Goal: Transaction & Acquisition: Purchase product/service

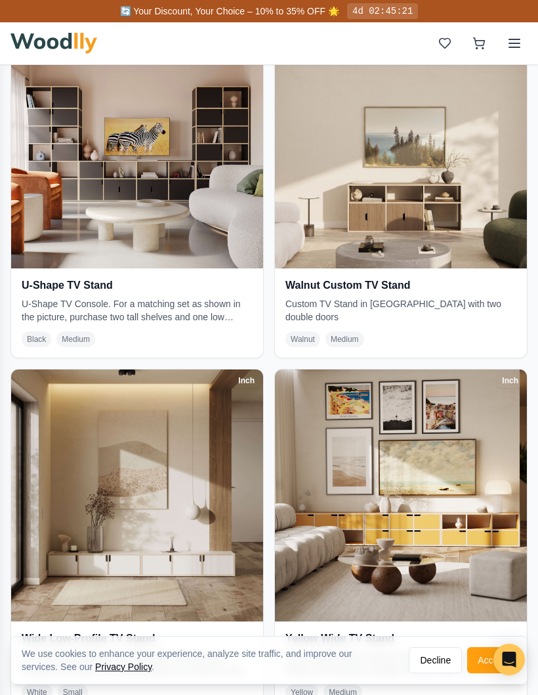
scroll to position [4498, 0]
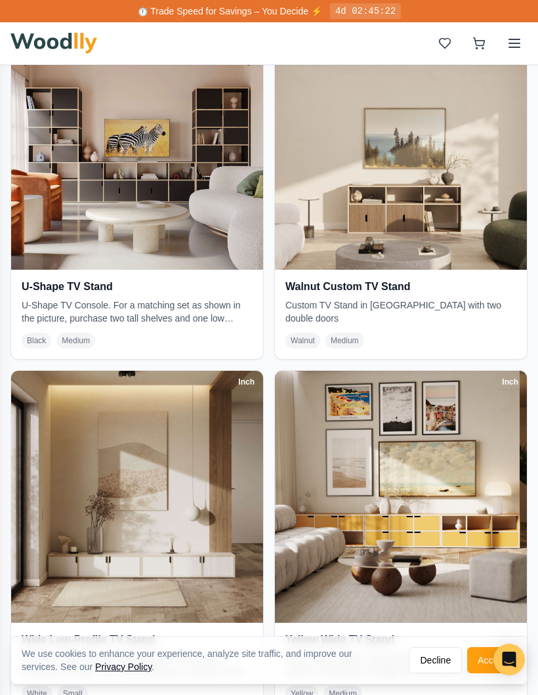
click at [197, 307] on p "U-Shape TV Console. For a matching set as shown in the picture, purchase two ta…" at bounding box center [137, 311] width 231 height 26
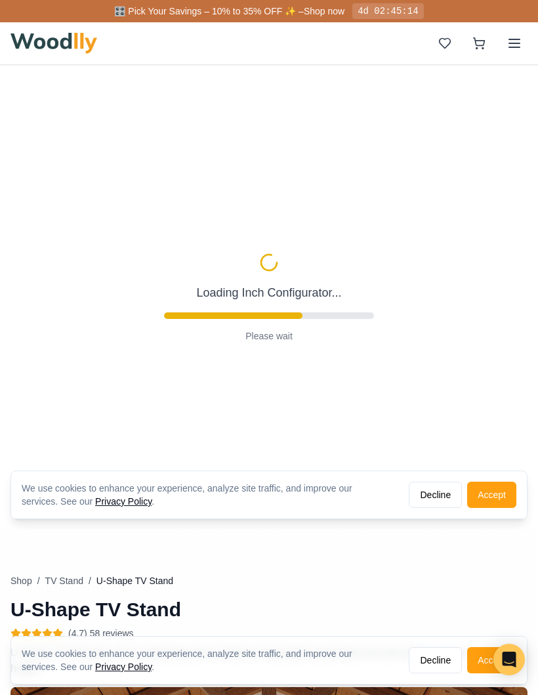
type input "72"
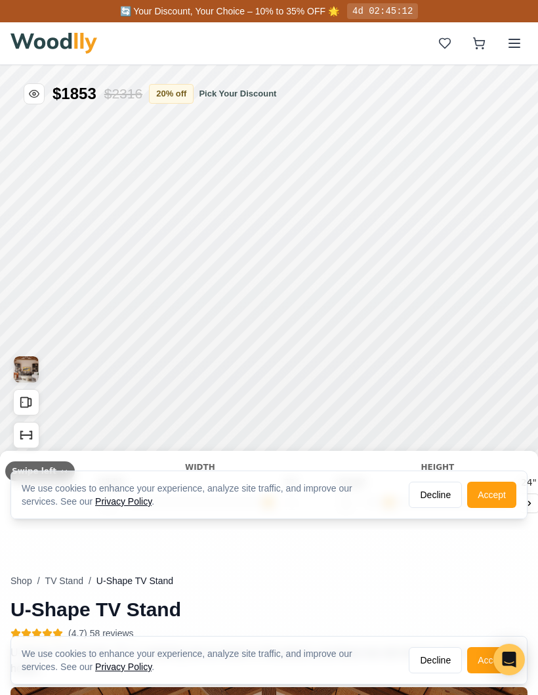
click at [498, 493] on button "Accept" at bounding box center [491, 494] width 49 height 26
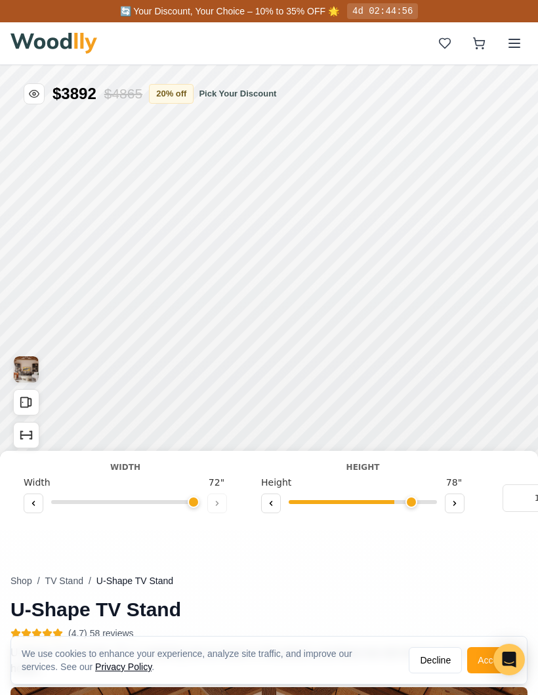
type input "8"
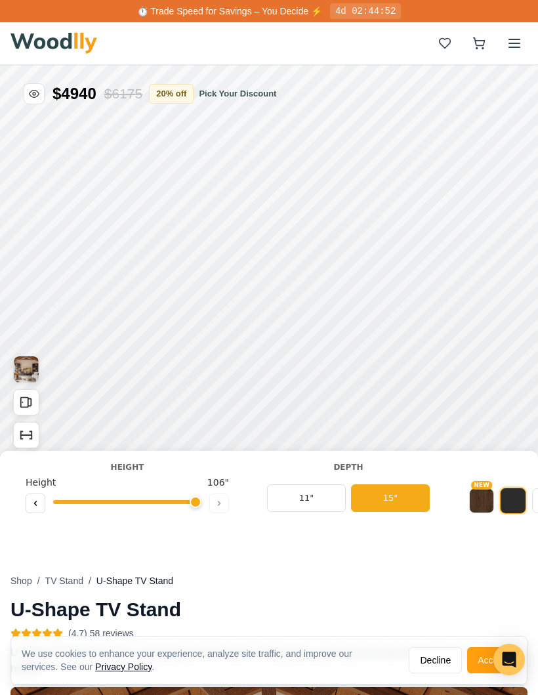
scroll to position [0, 236]
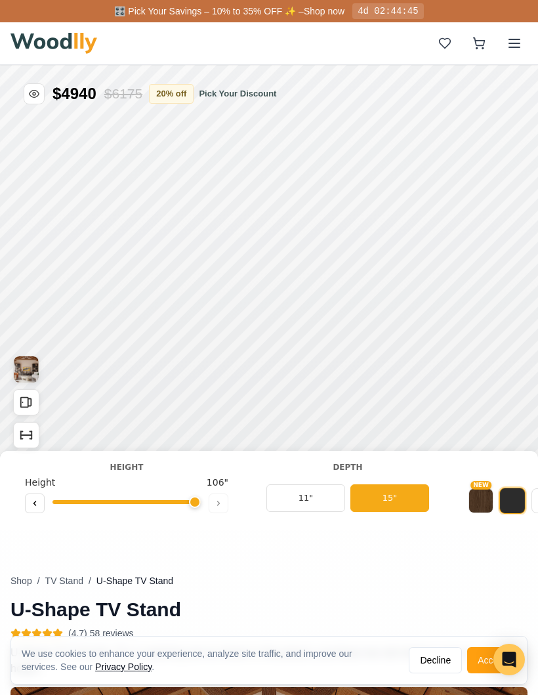
click at [325, 495] on button "11"" at bounding box center [305, 498] width 79 height 28
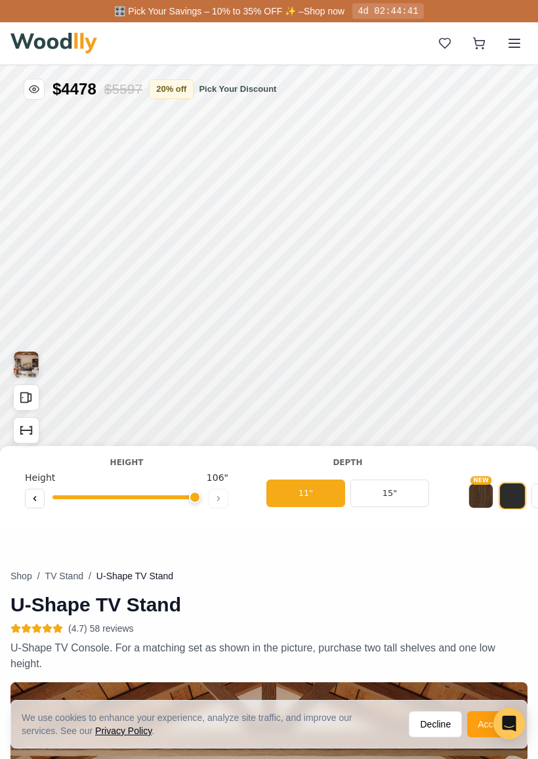
scroll to position [6, 0]
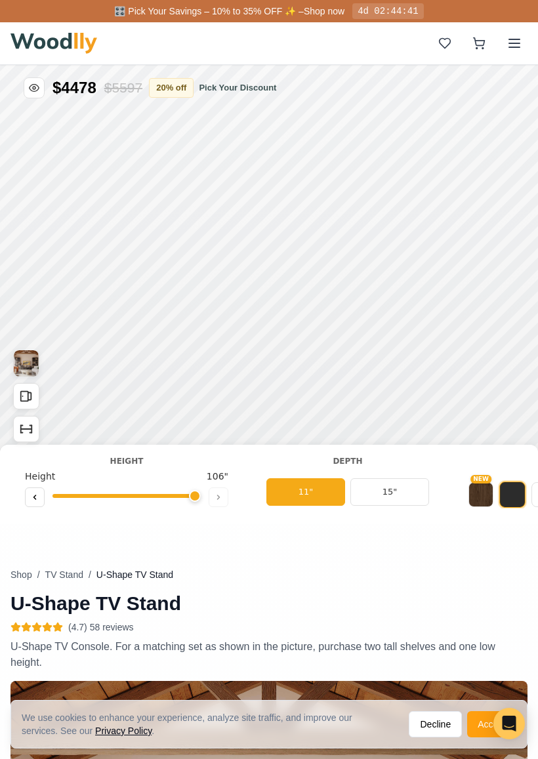
click at [481, 494] on button "NEW" at bounding box center [480, 494] width 25 height 25
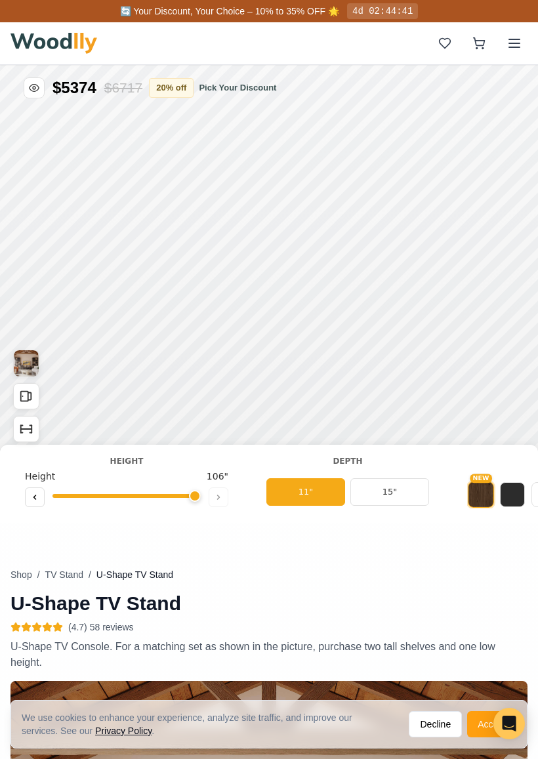
click at [510, 495] on button at bounding box center [512, 494] width 25 height 25
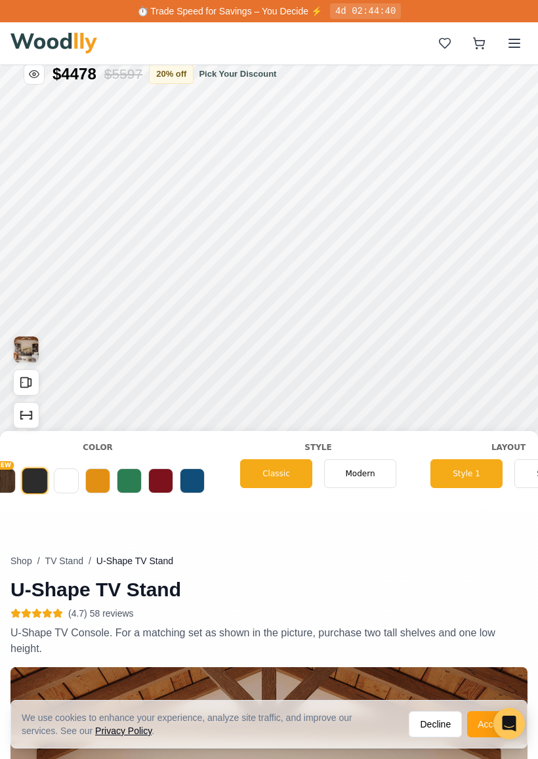
scroll to position [0, 714]
click at [365, 473] on span "Modern" at bounding box center [359, 474] width 30 height 12
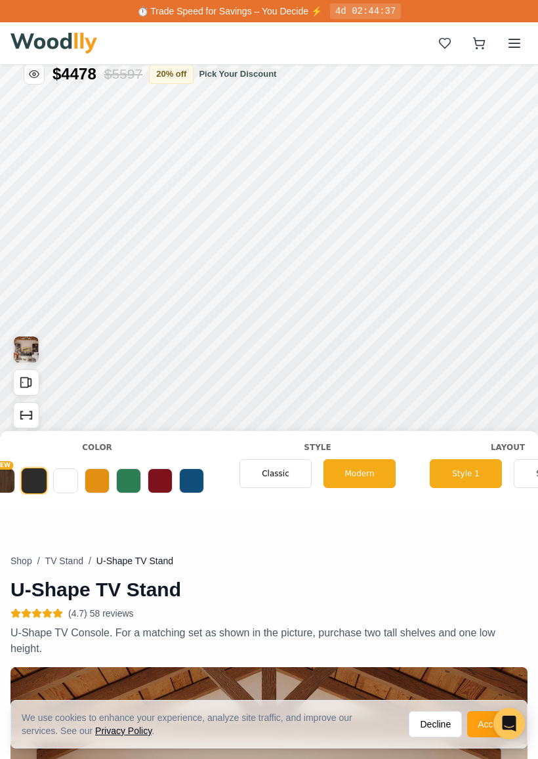
click at [287, 479] on div "Classic" at bounding box center [275, 473] width 72 height 29
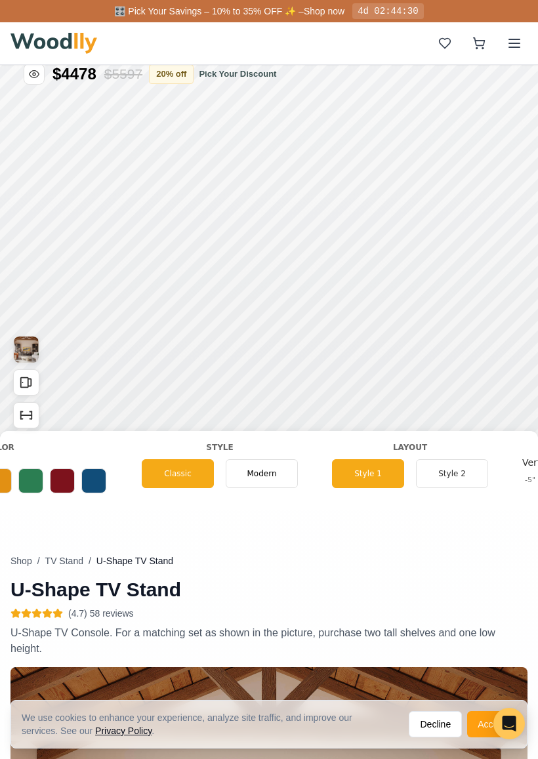
scroll to position [0, 813]
click at [455, 471] on button "Style 2" at bounding box center [451, 473] width 72 height 29
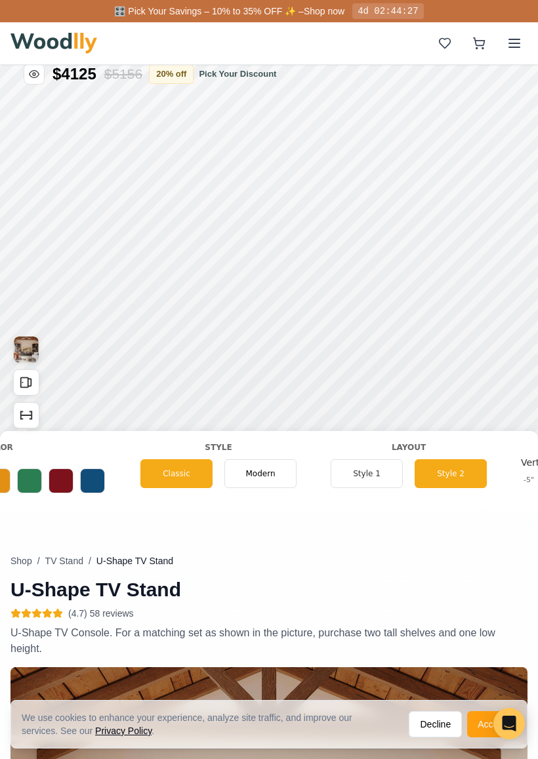
click at [379, 473] on button "Style 1" at bounding box center [367, 473] width 72 height 29
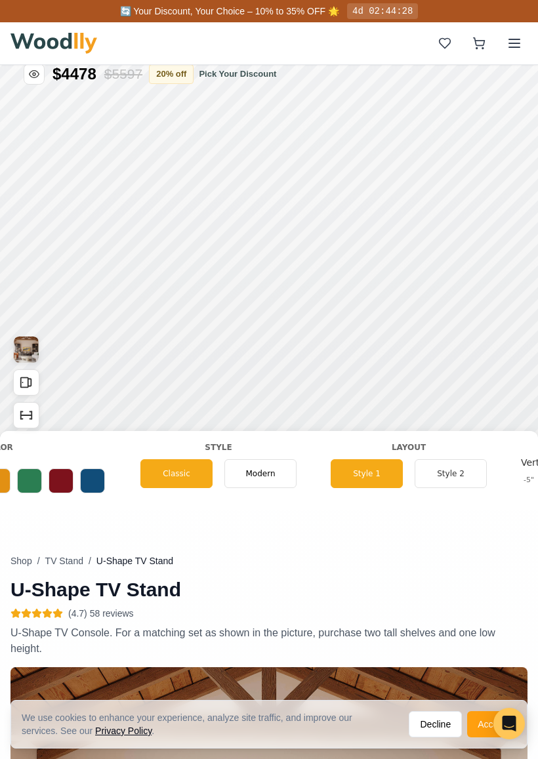
click at [444, 464] on button "Style 2" at bounding box center [451, 473] width 72 height 29
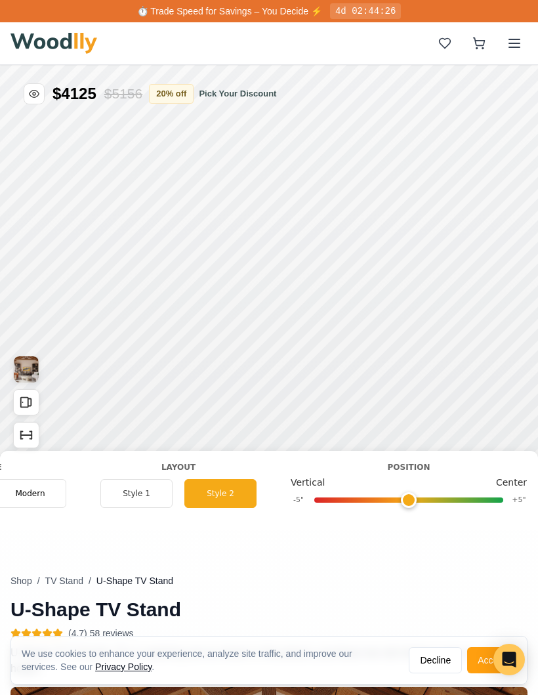
scroll to position [0, 1047]
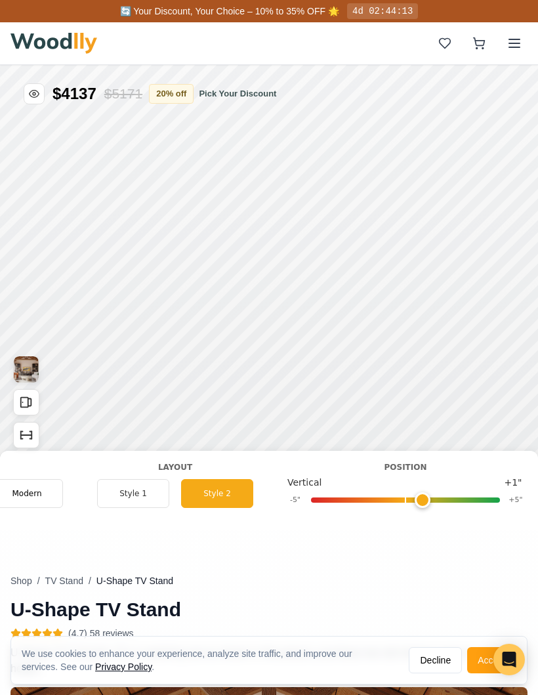
type input "0"
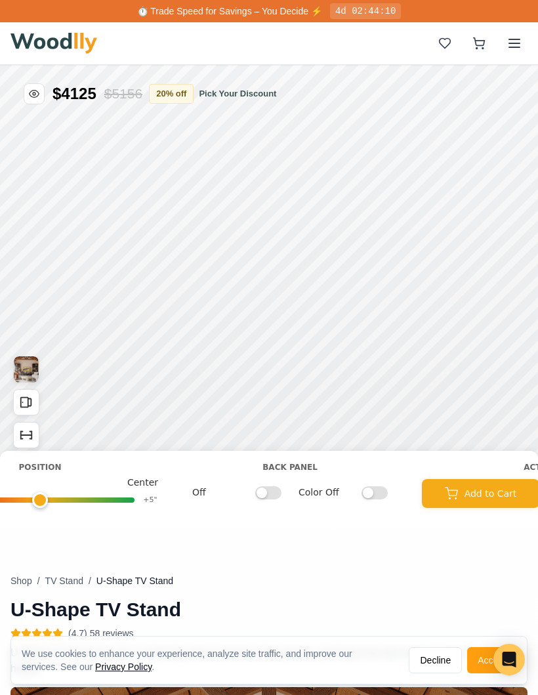
scroll to position [0, 1407]
click at [279, 495] on input "Off" at bounding box center [273, 491] width 26 height 13
checkbox input "true"
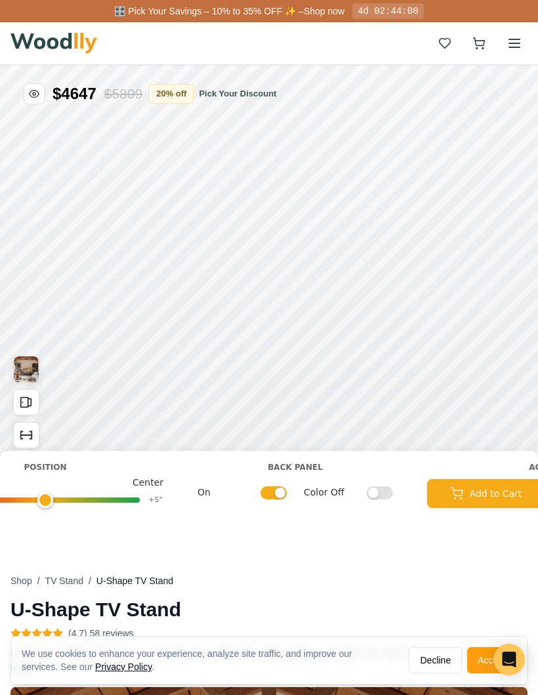
click at [384, 488] on input "Color Off" at bounding box center [380, 491] width 26 height 13
click at [391, 483] on div "Back Panel On Color On" at bounding box center [295, 480] width 216 height 38
click at [382, 485] on input "Color On" at bounding box center [380, 491] width 26 height 13
checkbox input "false"
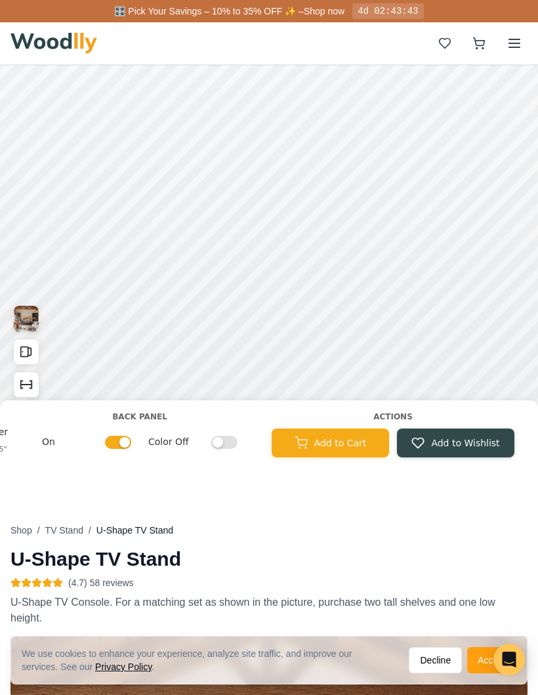
scroll to position [0, 0]
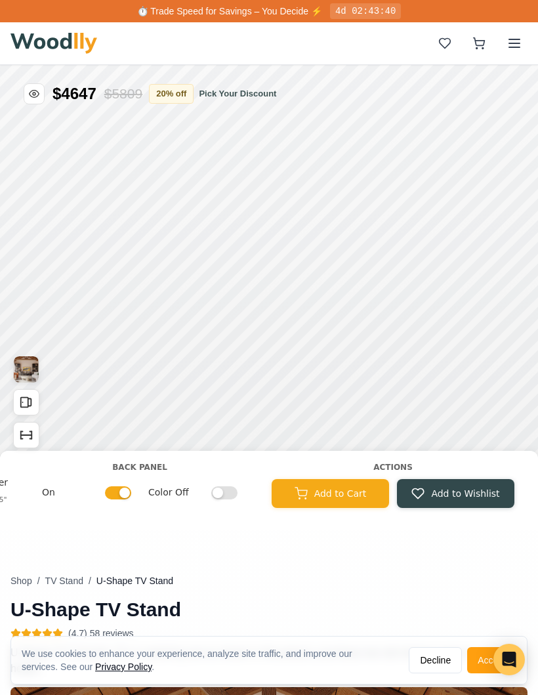
click at [12, 2] on div "⏱️ Trade Speed for Savings – You Decide ⚡ 4d 02:43:40" at bounding box center [269, 11] width 538 height 22
